Goal: Task Accomplishment & Management: Manage account settings

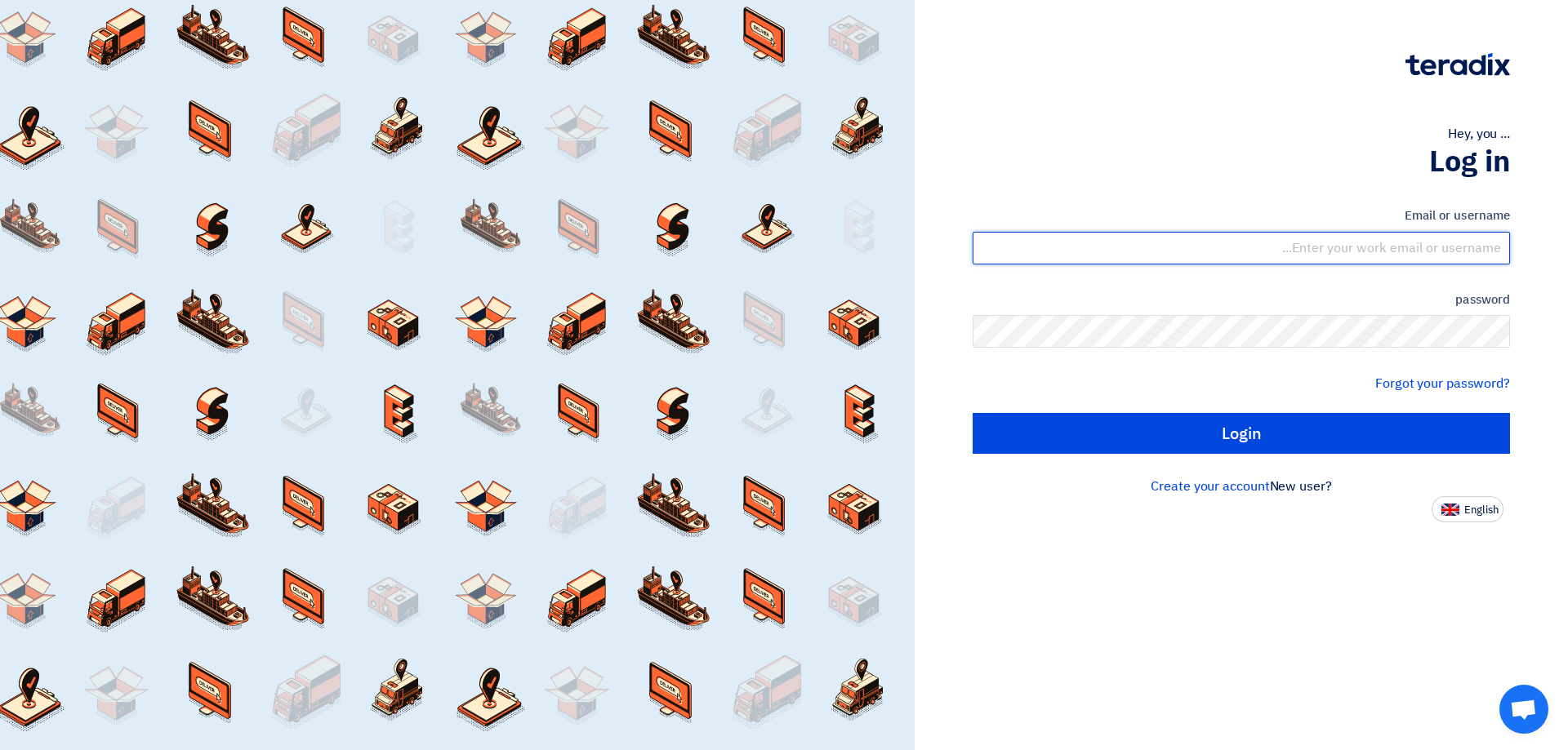
type input "[EMAIL_ADDRESS][DOMAIN_NAME]"
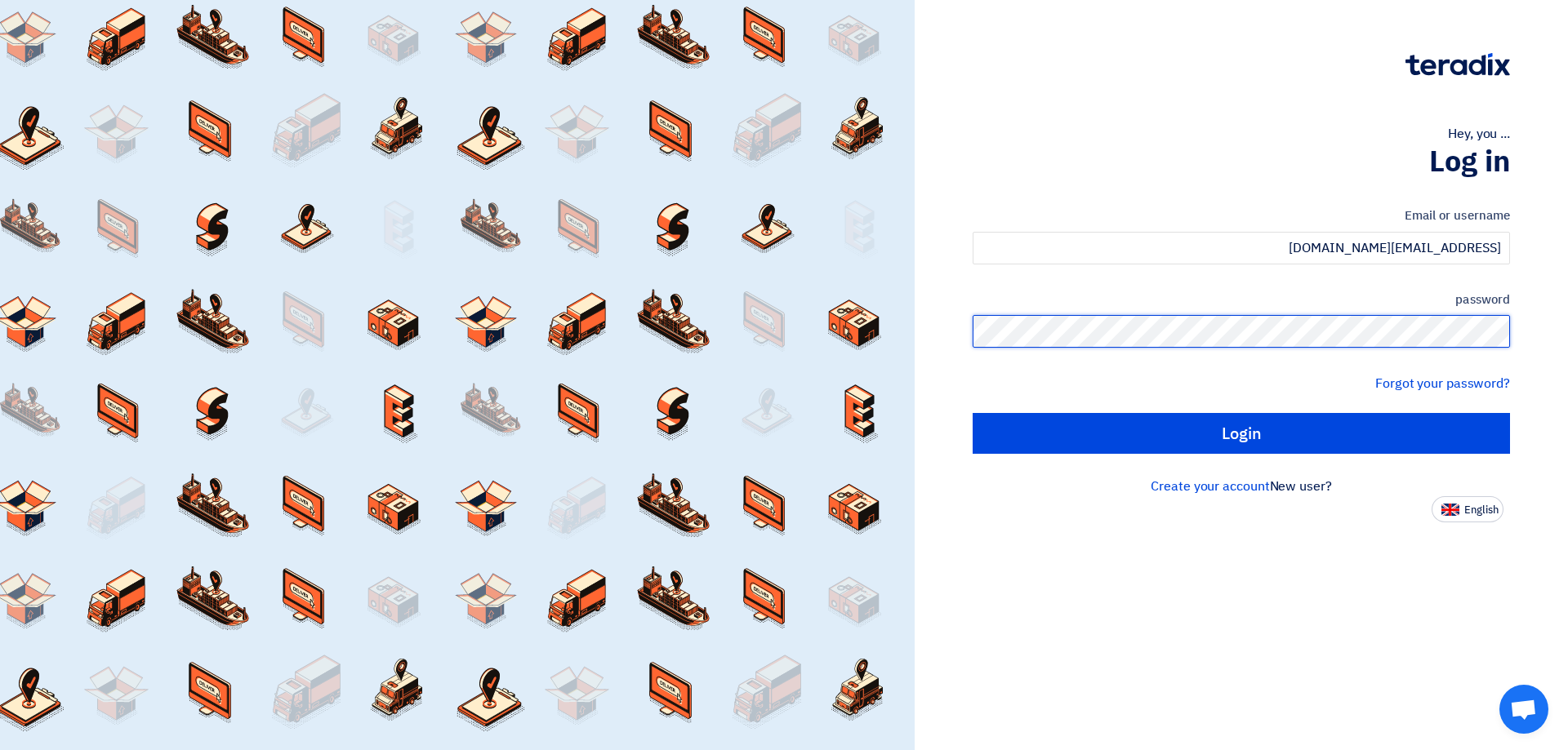
click at [1551, 350] on div "Hey, you ... Log in Email or username [EMAIL_ADDRESS][DOMAIN_NAME] password For…" at bounding box center [1241, 261] width 629 height 523
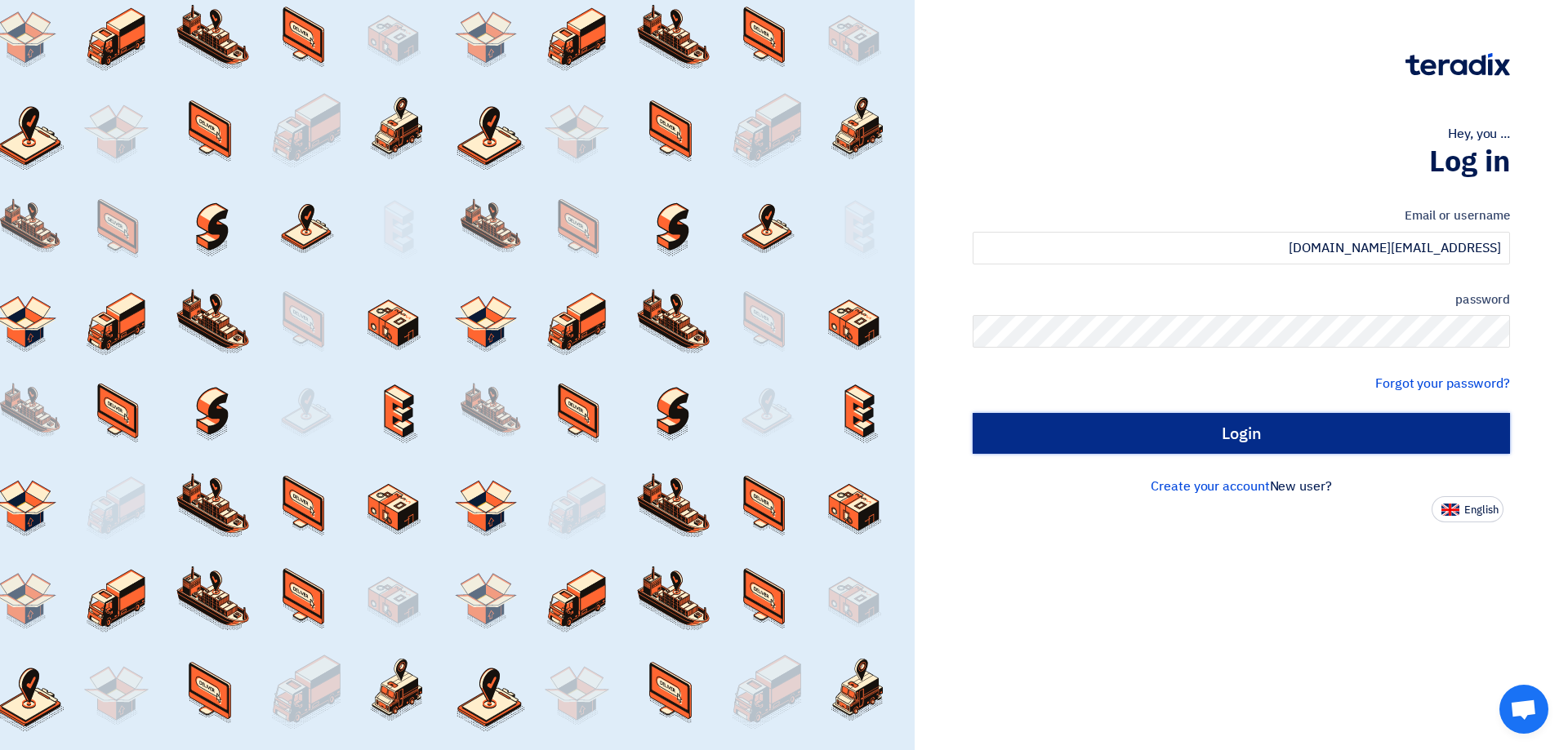
click at [1264, 438] on input "Login" at bounding box center [1241, 434] width 538 height 41
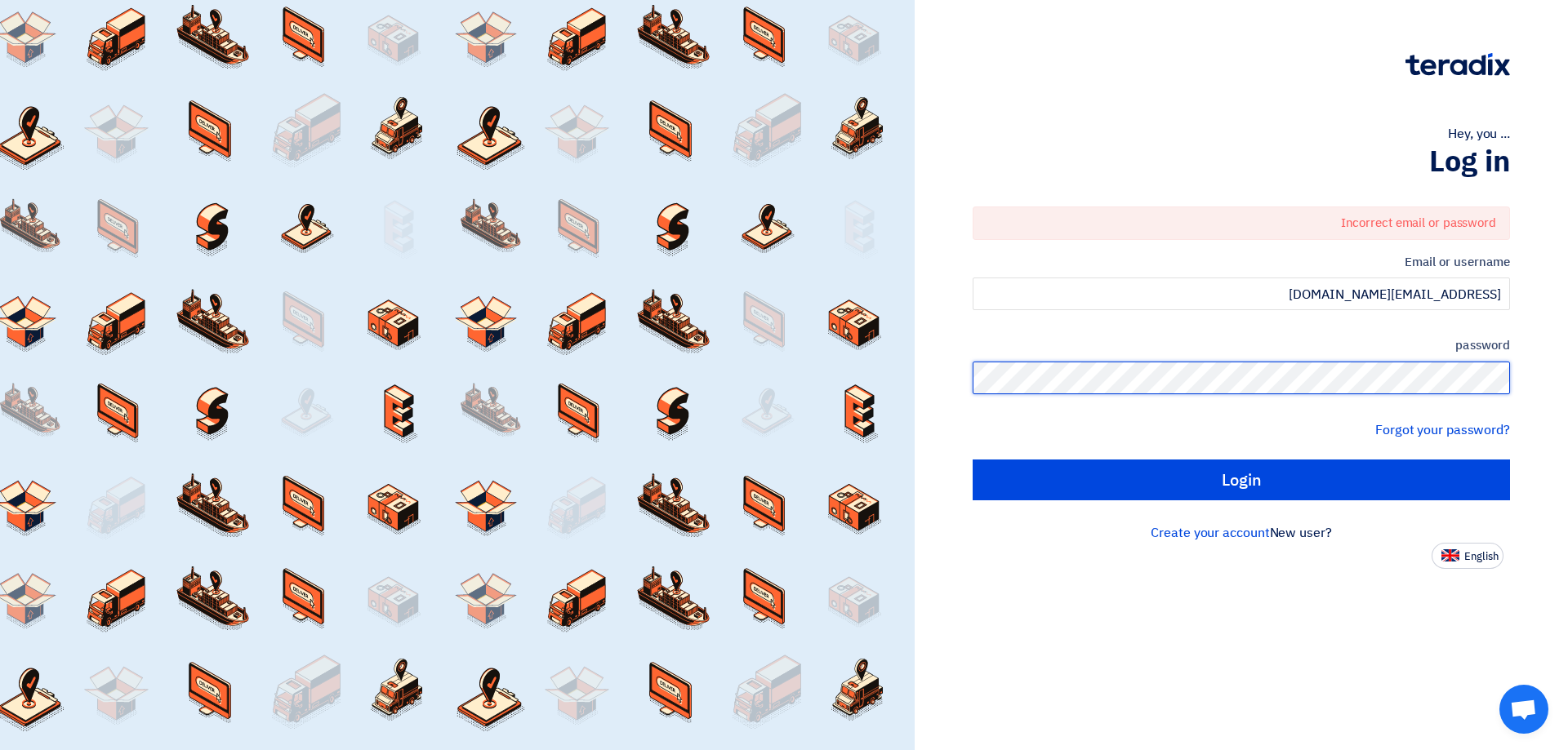
click at [1557, 379] on div "Hey, you ... Log in Incorrect email or password Email or username [EMAIL_ADDRES…" at bounding box center [1241, 375] width 653 height 750
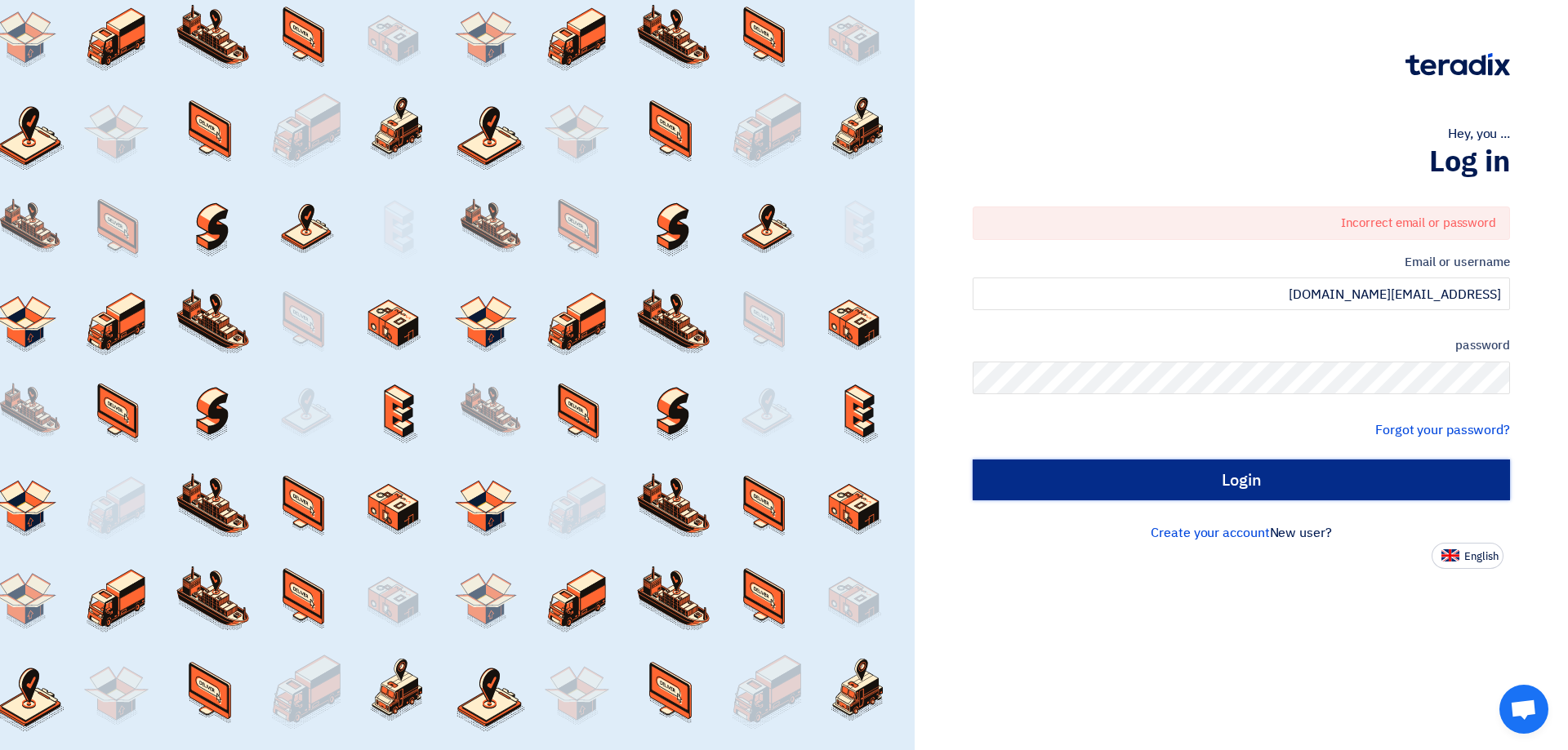
click at [1233, 496] on input "Login" at bounding box center [1241, 480] width 538 height 41
type input "Sign in"
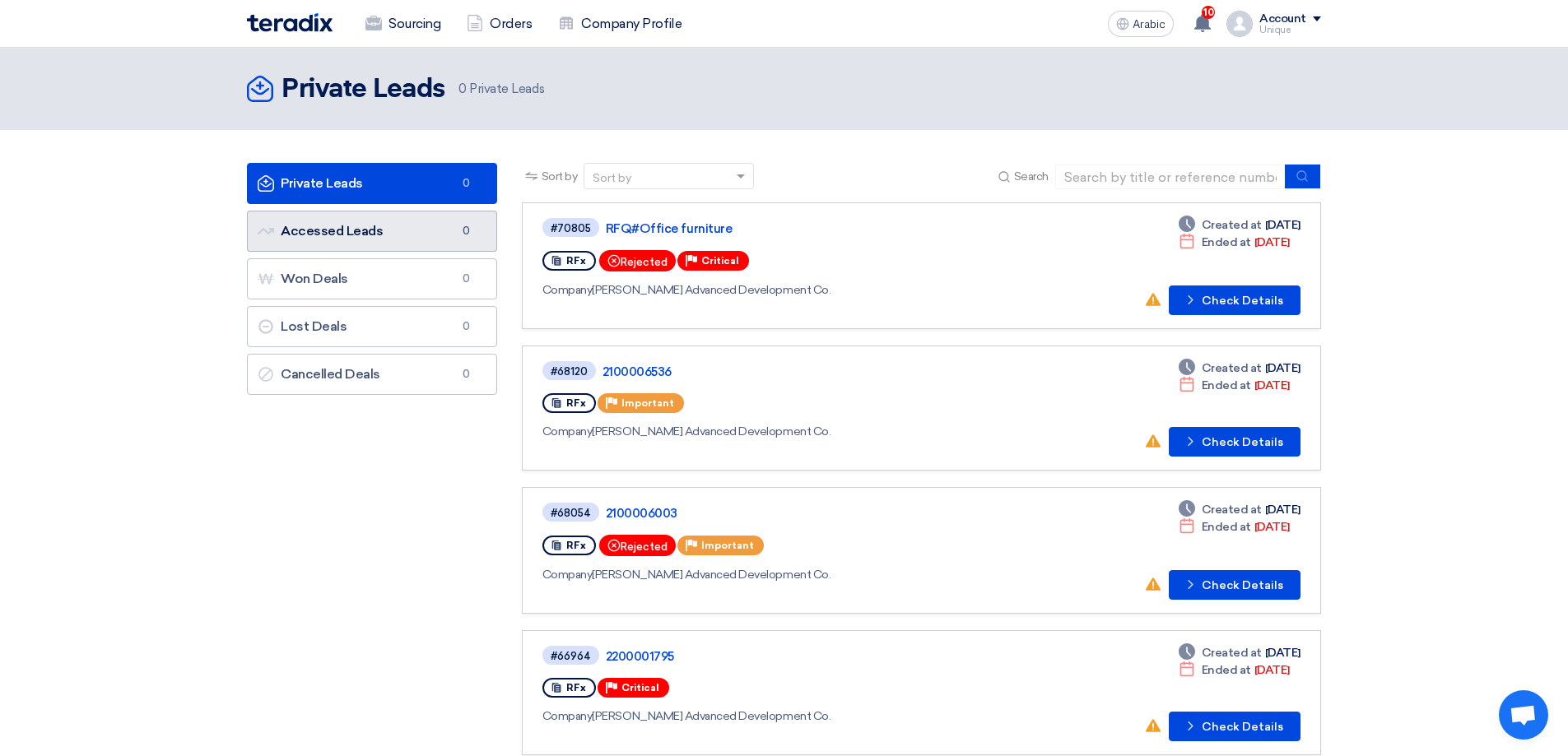
click at [379, 239] on link "Accessed Leads Accessed Leads 0" at bounding box center [372, 231] width 250 height 41
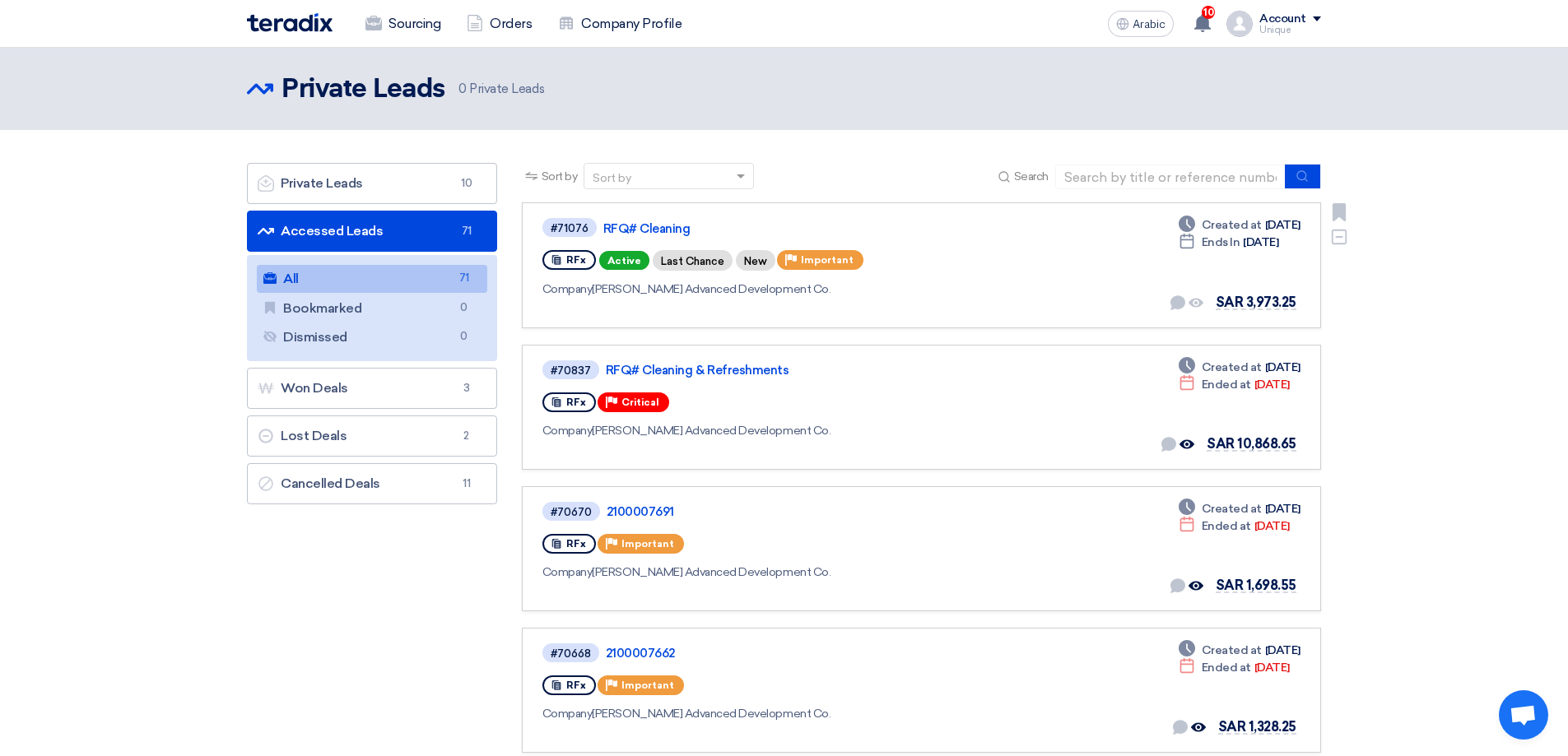
click at [702, 261] on font "Last Chance" at bounding box center [693, 262] width 63 height 12
click at [808, 257] on font "Important" at bounding box center [828, 260] width 53 height 11
drag, startPoint x: 763, startPoint y: 256, endPoint x: 568, endPoint y: 234, distance: 196.2
click at [762, 256] on font "New" at bounding box center [755, 262] width 23 height 12
click at [618, 258] on font "Active" at bounding box center [624, 261] width 33 height 11
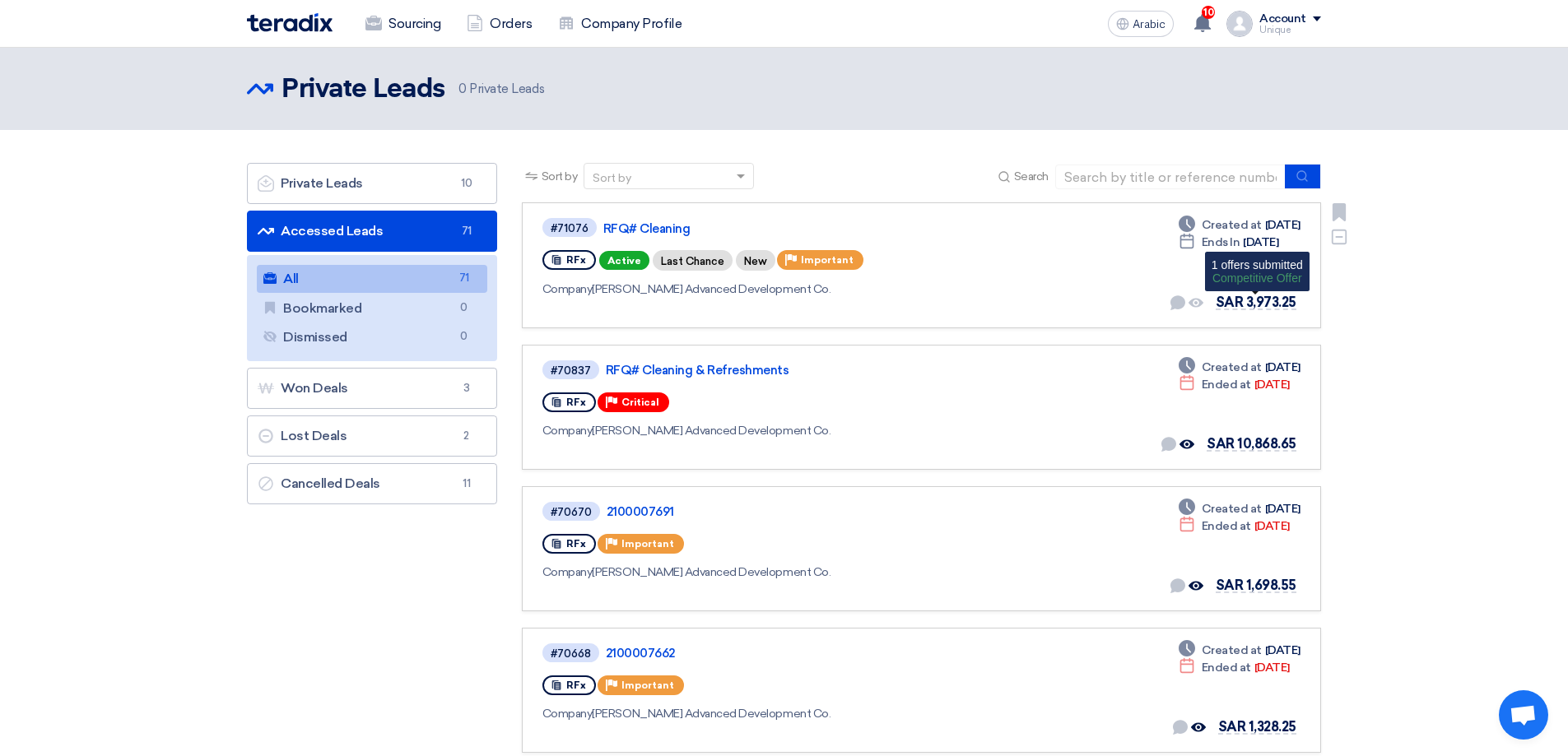
click at [1240, 306] on font "SAR 3,973.25" at bounding box center [1257, 302] width 81 height 16
click at [1227, 306] on font "SAR 3,973.25" at bounding box center [1257, 302] width 81 height 16
click at [560, 261] on use at bounding box center [556, 260] width 9 height 10
click at [568, 224] on font "#71076" at bounding box center [569, 228] width 38 height 12
click at [673, 231] on font "RFQ# Cleaning" at bounding box center [647, 228] width 87 height 15
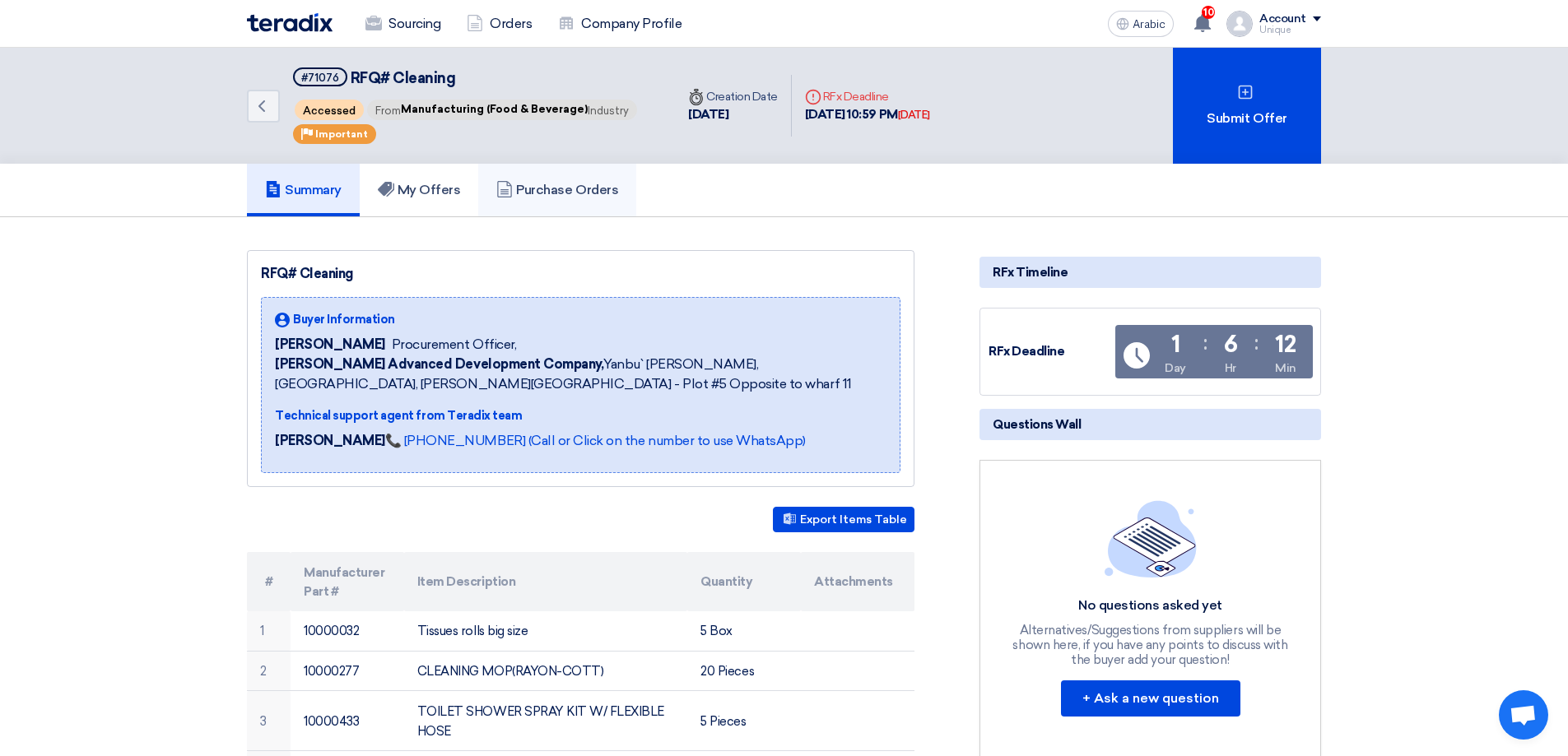
click at [578, 192] on font "Purchase Orders" at bounding box center [568, 189] width 102 height 16
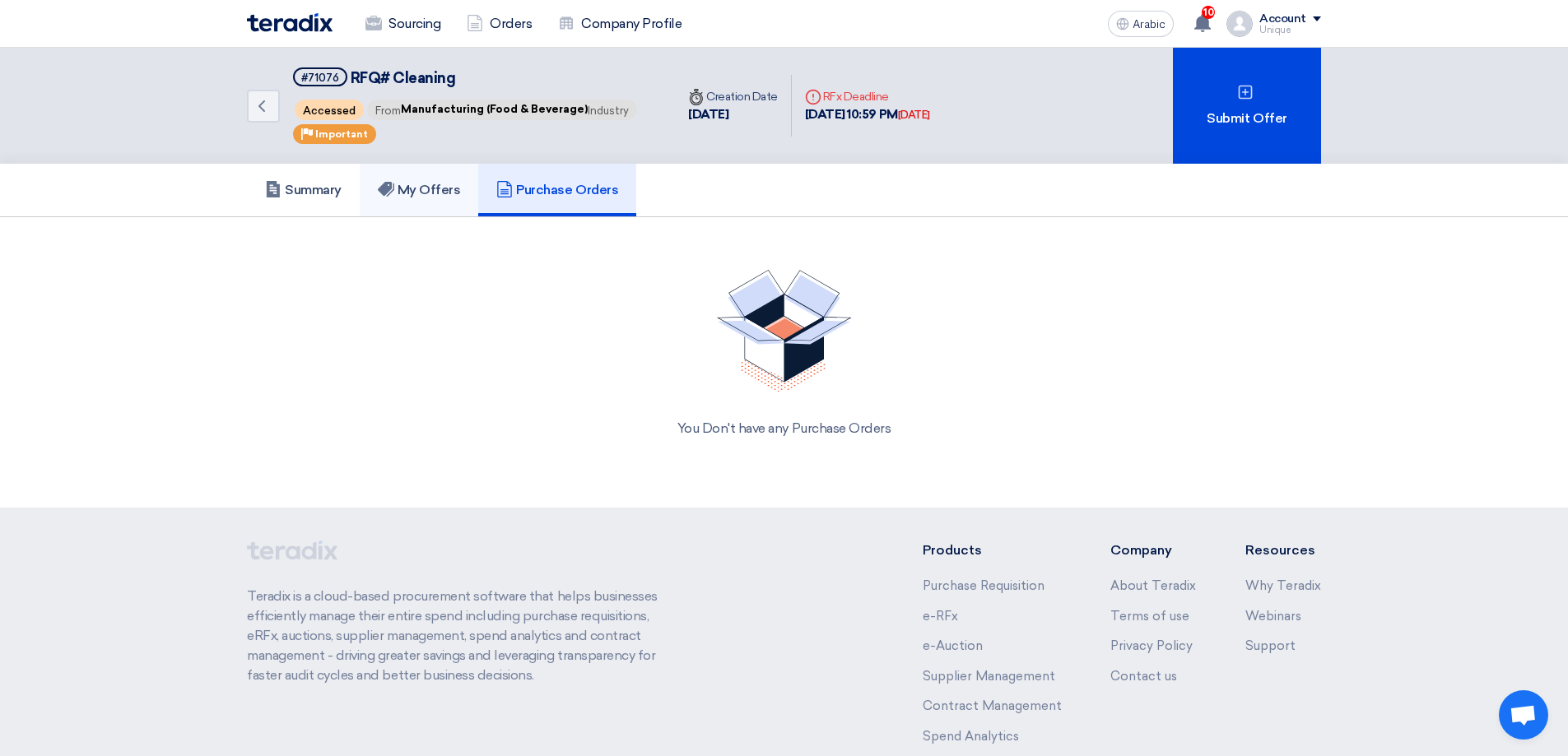
click at [456, 188] on font "My Offers" at bounding box center [429, 189] width 63 height 16
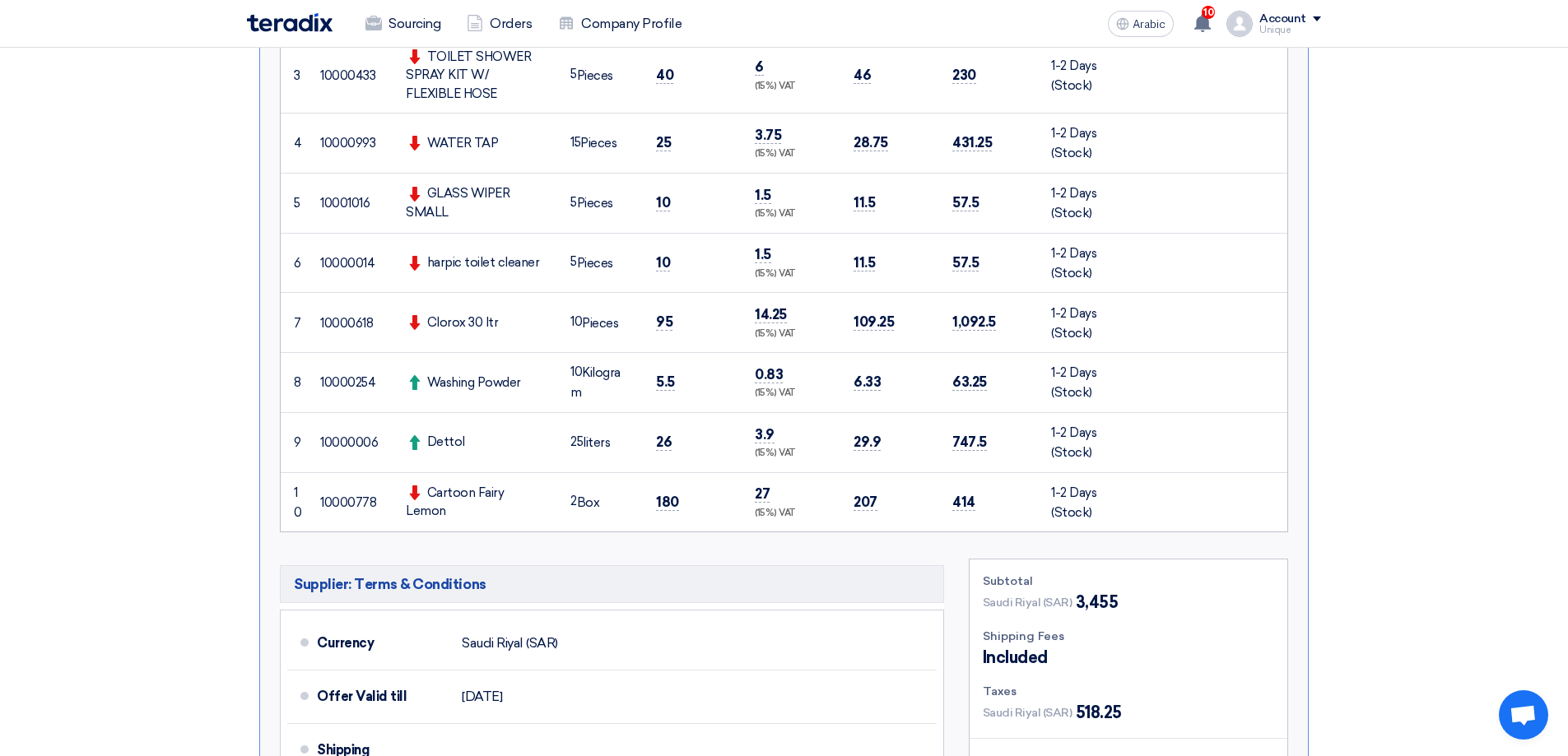
scroll to position [493, 0]
